Goal: Find contact information: Find contact information

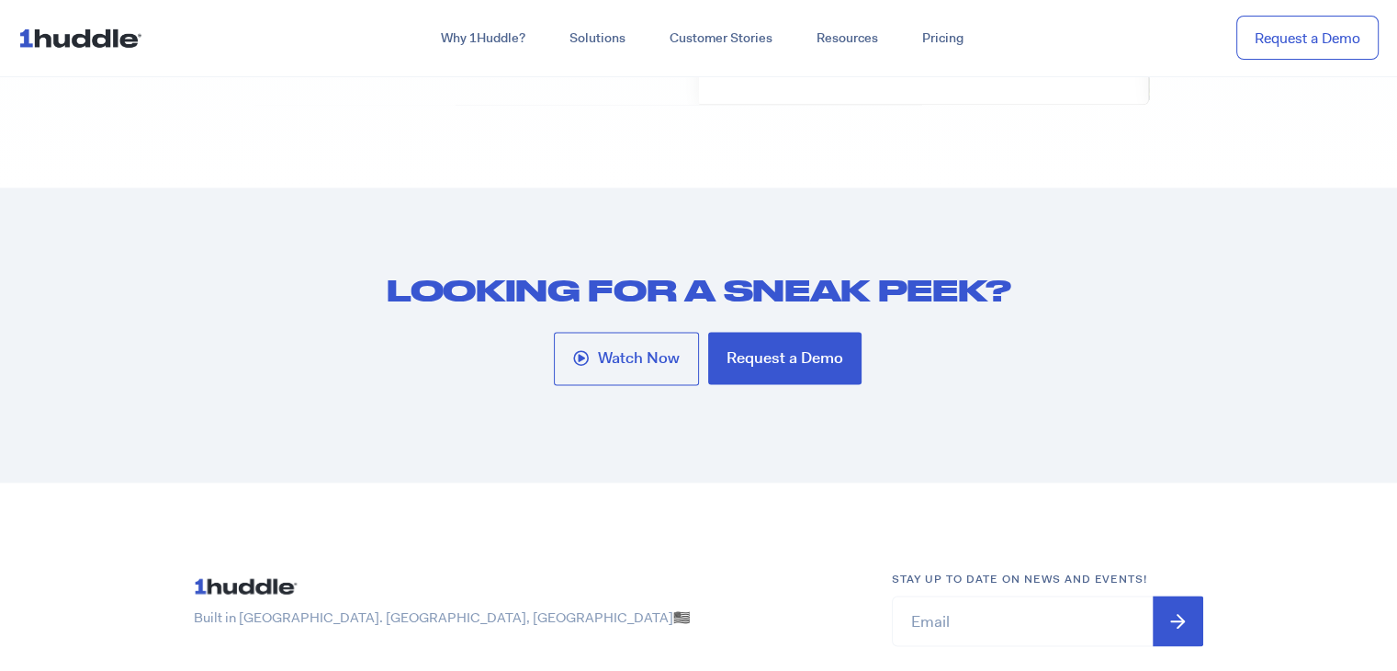
scroll to position [9846, 0]
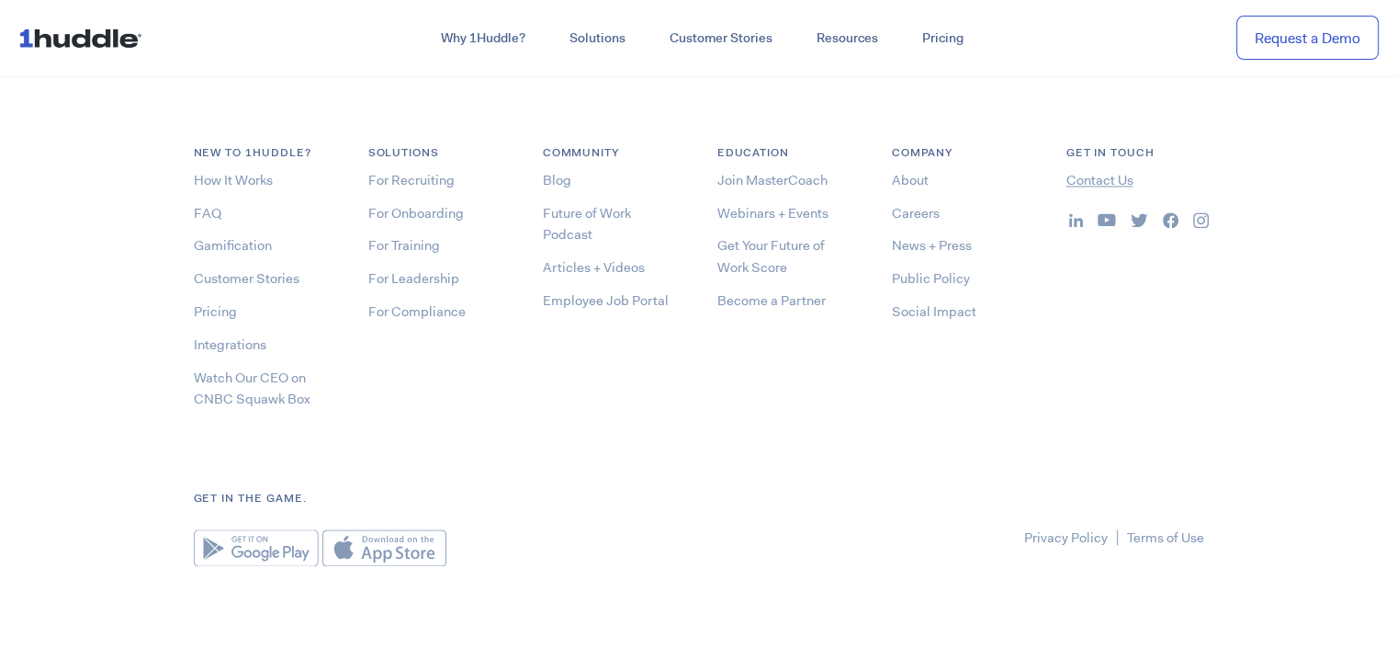
click at [1099, 180] on link "Contact Us" at bounding box center [1099, 180] width 67 height 18
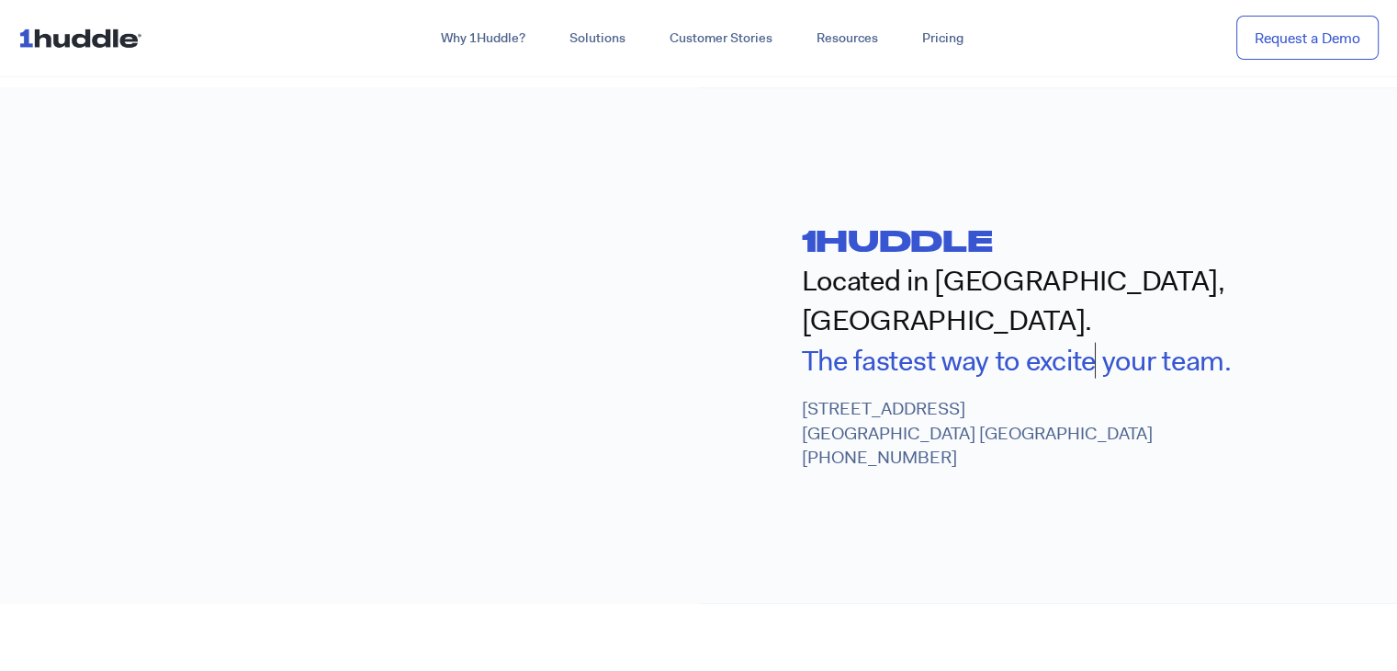
scroll to position [735, 0]
